Goal: Task Accomplishment & Management: Manage account settings

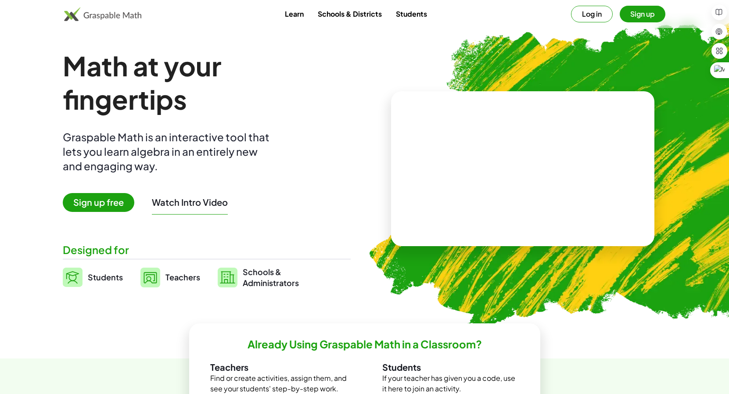
click at [635, 14] on button "Sign up" at bounding box center [642, 14] width 46 height 17
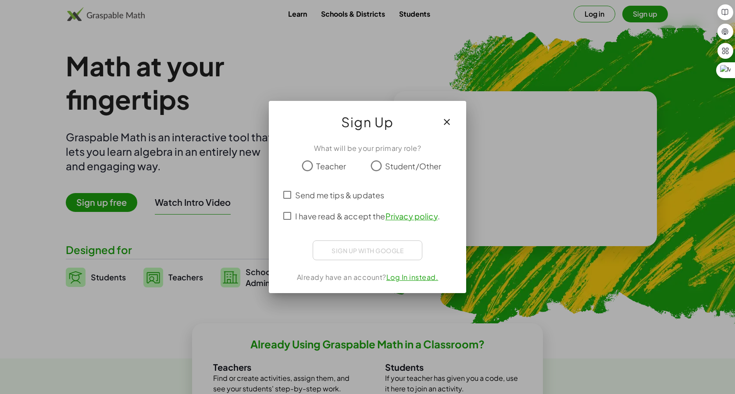
click at [322, 166] on span "Teacher" at bounding box center [331, 166] width 30 height 12
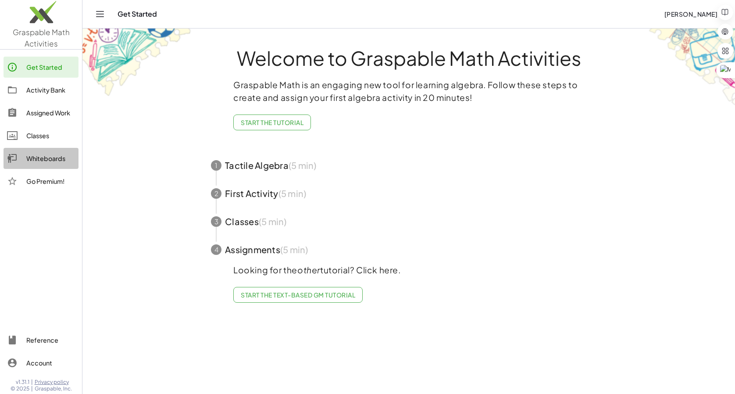
click at [36, 159] on div "Whiteboards" at bounding box center [50, 158] width 49 height 11
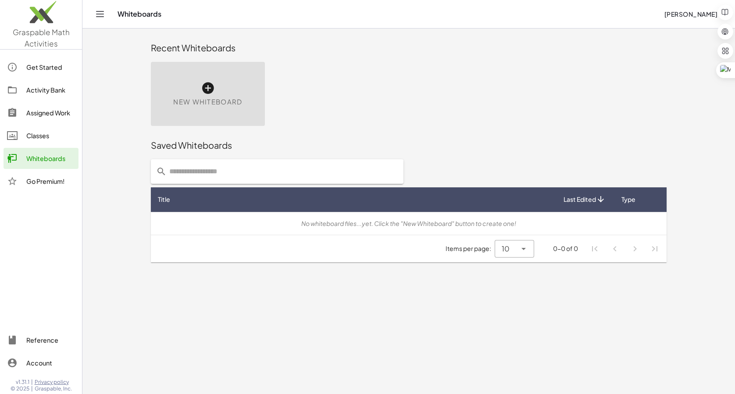
click at [43, 69] on div "Get Started" at bounding box center [50, 67] width 49 height 11
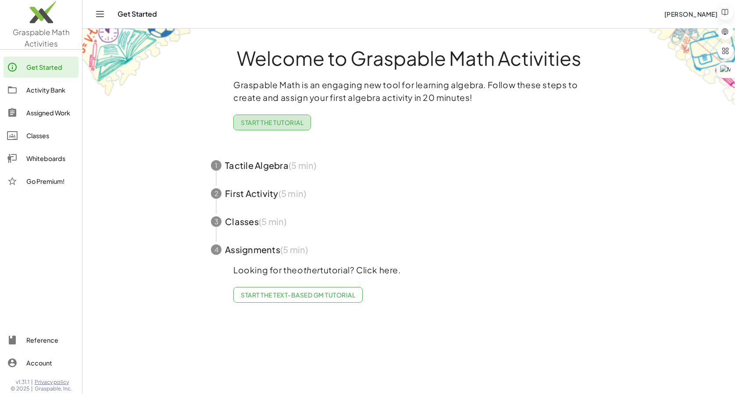
drag, startPoint x: 267, startPoint y: 123, endPoint x: 275, endPoint y: 130, distance: 11.2
click at [267, 123] on span "Start the Tutorial" at bounding box center [272, 122] width 63 height 8
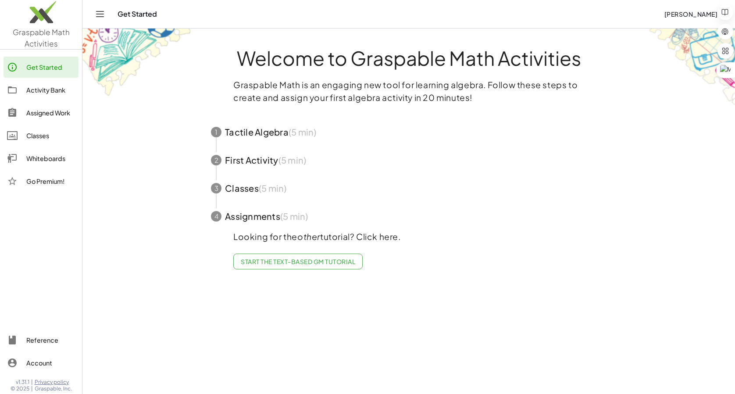
click at [312, 261] on span "Start the Text-based GM Tutorial" at bounding box center [298, 262] width 114 height 8
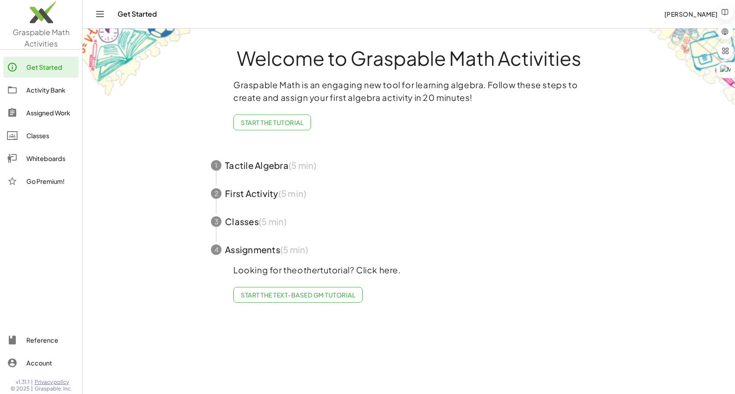
click at [49, 89] on div "Activity Bank" at bounding box center [50, 90] width 49 height 11
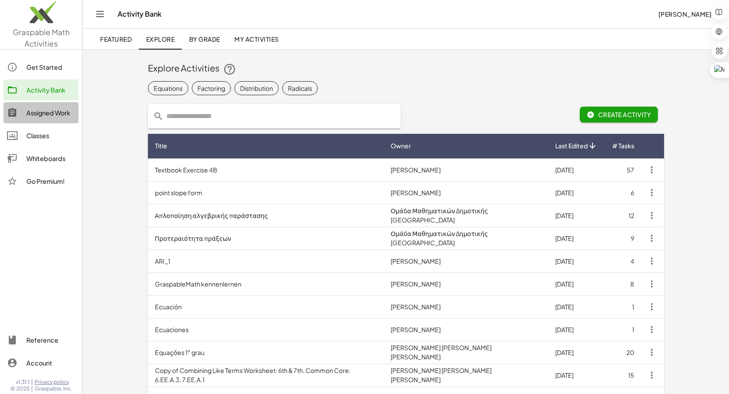
click at [56, 114] on div "Assigned Work" at bounding box center [50, 112] width 49 height 11
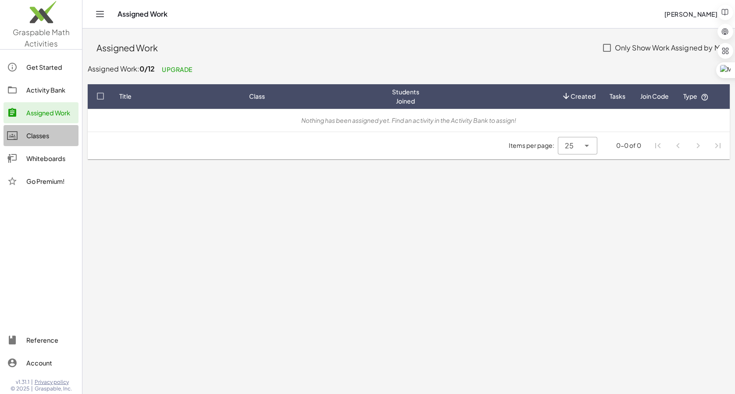
click at [38, 135] on div "Classes" at bounding box center [50, 135] width 49 height 11
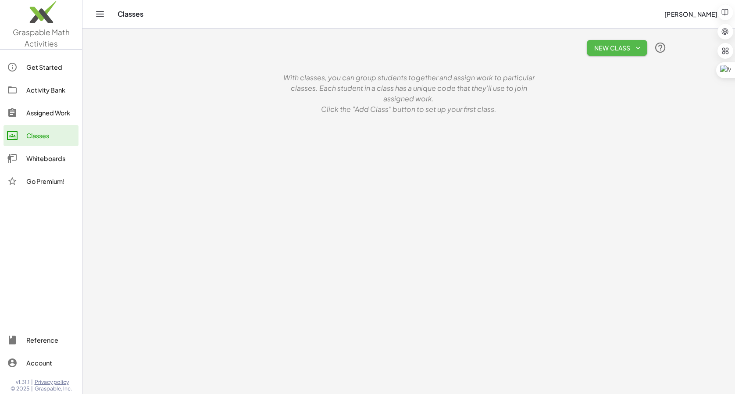
click at [633, 50] on span "New Class" at bounding box center [617, 48] width 46 height 8
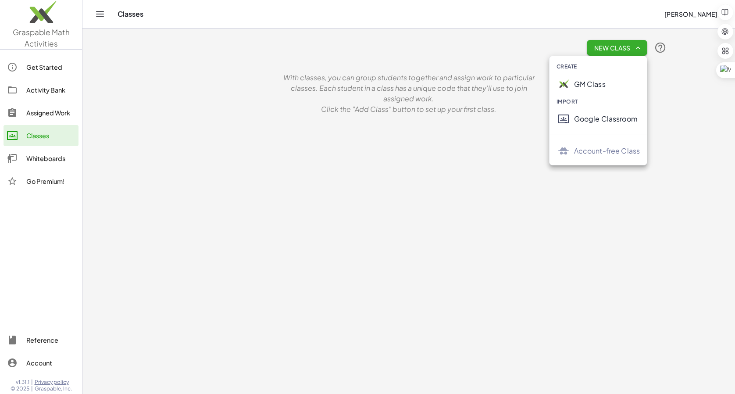
click at [618, 118] on div "Google Classroom" at bounding box center [607, 119] width 66 height 11
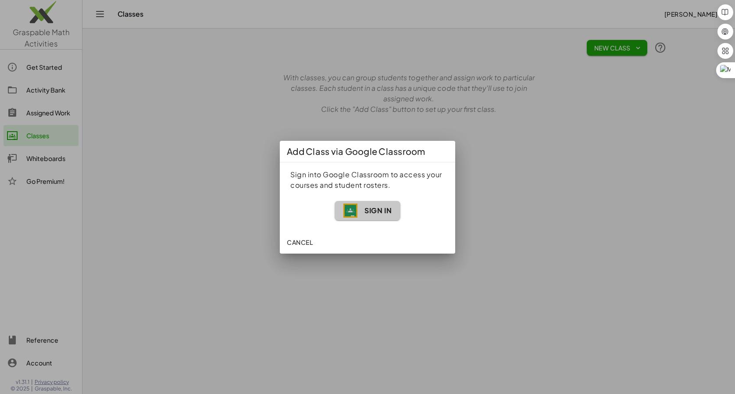
click at [367, 207] on span "Sign In" at bounding box center [378, 210] width 27 height 9
click at [366, 213] on span "Sign In" at bounding box center [378, 210] width 27 height 9
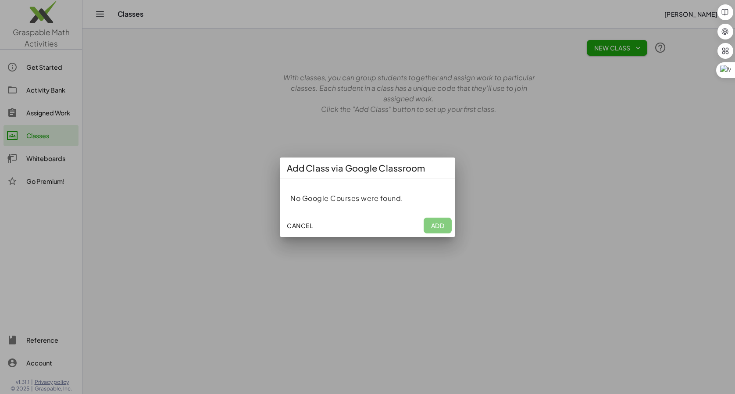
click at [440, 224] on div "Cancel Add" at bounding box center [367, 225] width 175 height 23
click at [439, 228] on div "Cancel Add" at bounding box center [367, 225] width 175 height 23
click at [375, 202] on div "No Google Courses were found." at bounding box center [367, 198] width 154 height 11
drag, startPoint x: 389, startPoint y: 190, endPoint x: 397, endPoint y: 182, distance: 11.2
click at [389, 190] on div "No Google Courses were found." at bounding box center [367, 196] width 175 height 35
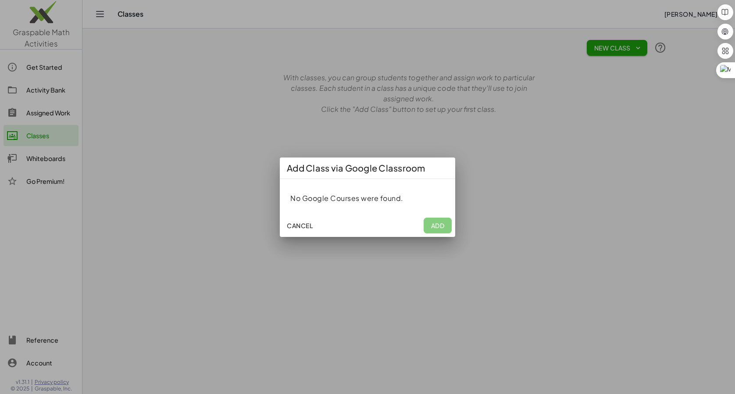
click at [420, 172] on div "Add Class via Google Classroom" at bounding box center [367, 167] width 175 height 21
click at [442, 225] on div "Cancel Add" at bounding box center [367, 225] width 175 height 23
click at [386, 286] on div at bounding box center [367, 197] width 735 height 394
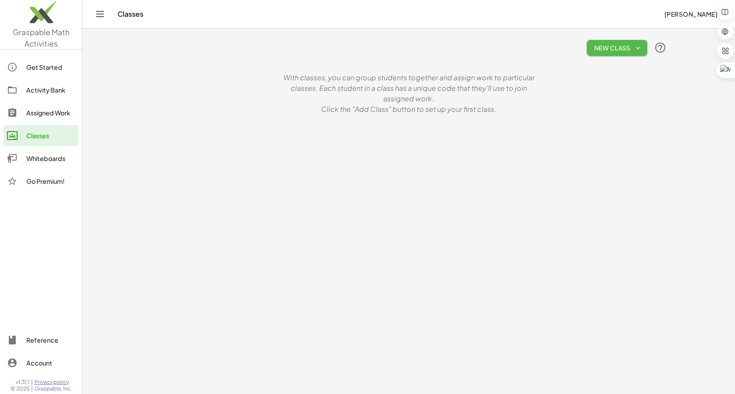
click at [644, 47] on button "New Class" at bounding box center [617, 48] width 61 height 16
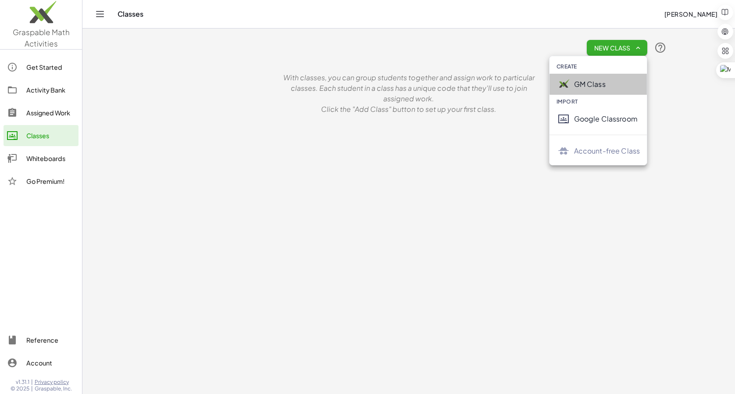
click at [601, 88] on div "GM Class" at bounding box center [607, 84] width 66 height 11
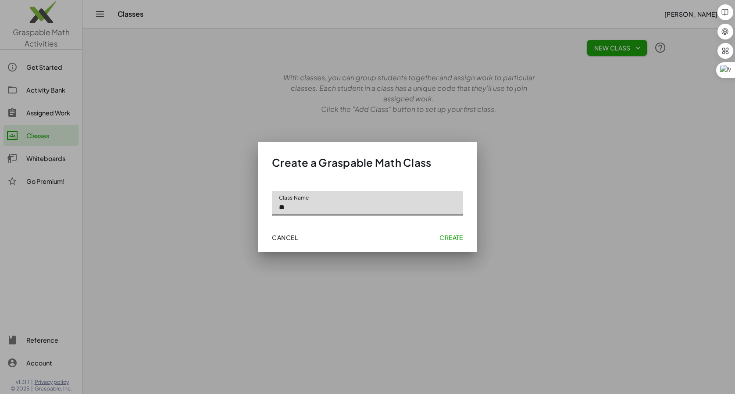
type input "**"
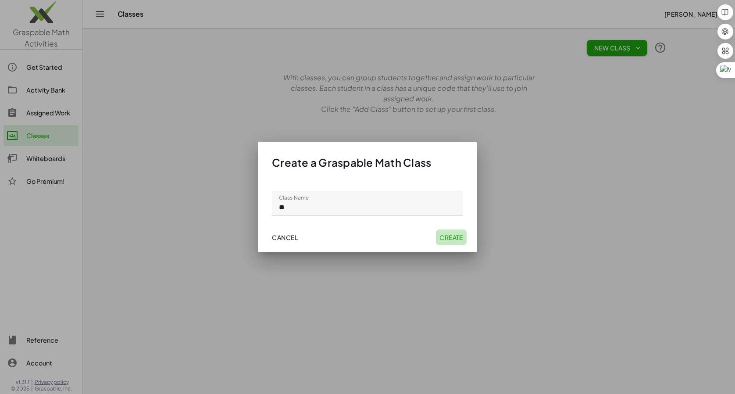
click at [458, 237] on span "Create" at bounding box center [452, 237] width 24 height 8
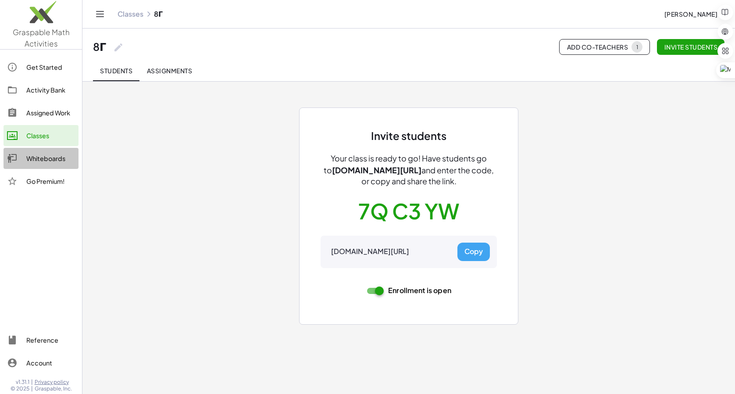
click at [37, 158] on div "Whiteboards" at bounding box center [50, 158] width 49 height 11
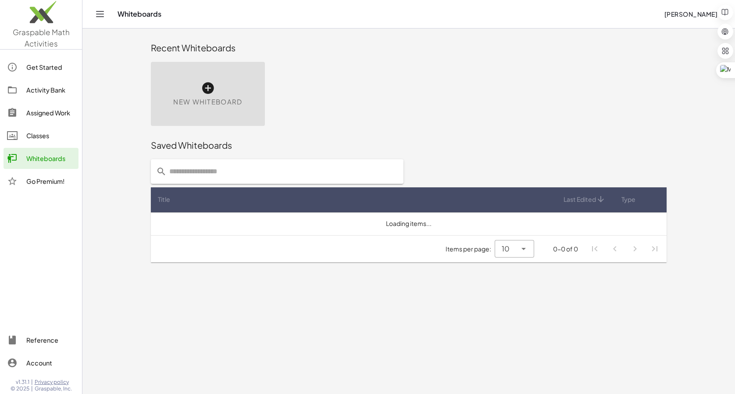
click at [210, 89] on icon at bounding box center [208, 88] width 14 height 14
